Goal: Task Accomplishment & Management: Manage account settings

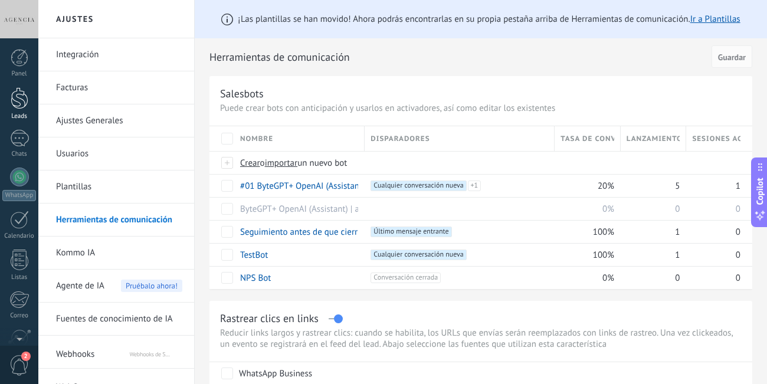
scroll to position [107, 0]
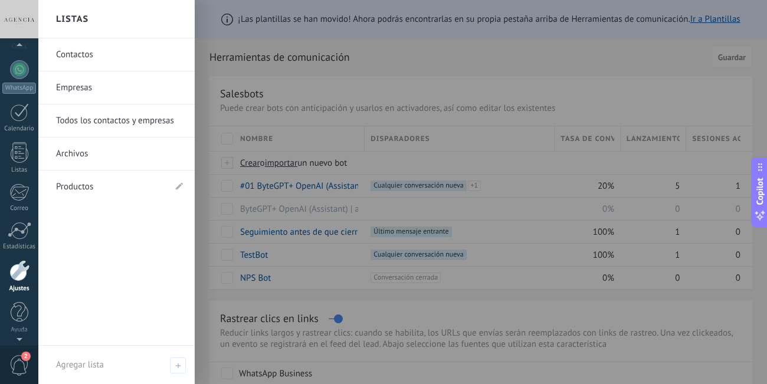
click at [17, 13] on div at bounding box center [19, 19] width 38 height 38
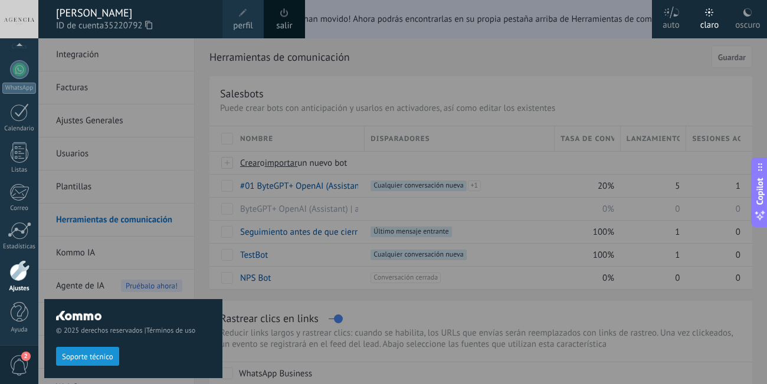
click at [287, 24] on link "salir" at bounding box center [284, 25] width 16 height 13
